Goal: Find specific page/section: Find specific page/section

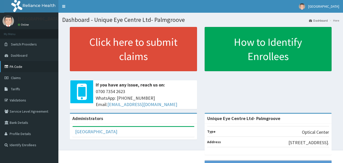
click at [29, 71] on link "PA Code" at bounding box center [29, 66] width 58 height 11
click at [33, 69] on link "PA Code" at bounding box center [29, 66] width 58 height 11
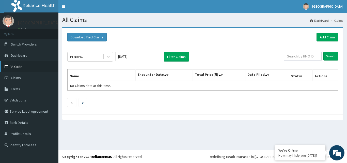
click at [20, 68] on link "PA Code" at bounding box center [29, 66] width 58 height 11
